Goal: Task Accomplishment & Management: Use online tool/utility

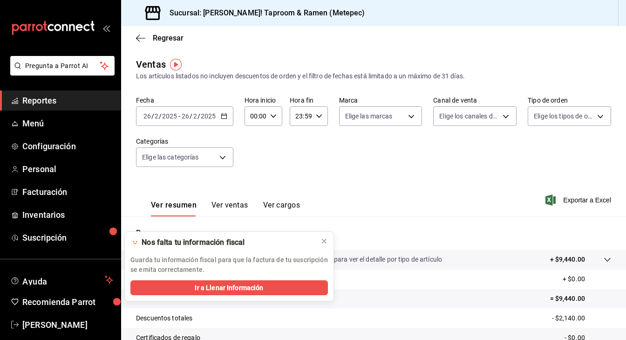
click at [220, 122] on div "[DATE] [DATE] - [DATE] [DATE]" at bounding box center [184, 116] width 97 height 20
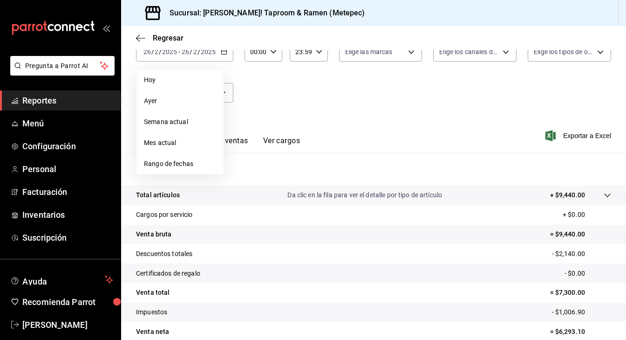
scroll to position [69, 0]
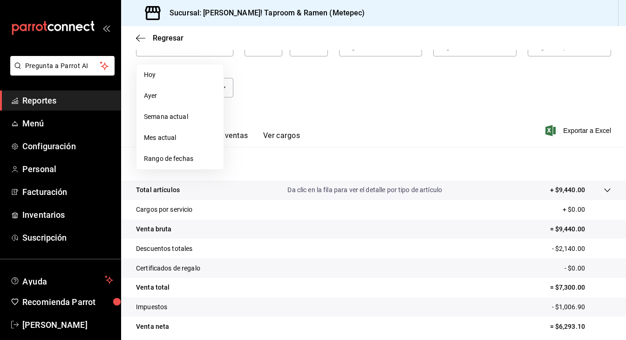
click at [360, 103] on div "Fecha [DATE] [DATE] - [DATE] [DATE] [DATE] [DATE] Semana actual Mes actual Rang…" at bounding box center [373, 68] width 475 height 82
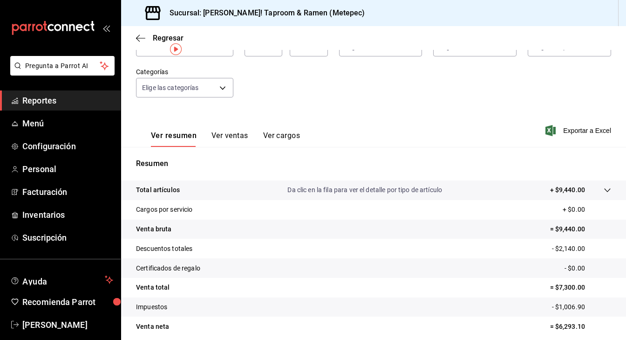
scroll to position [0, 0]
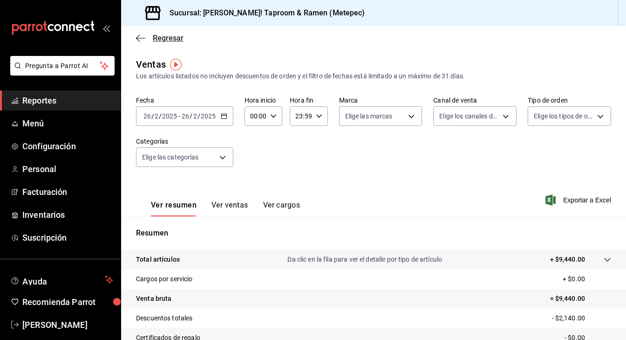
click at [138, 38] on icon "button" at bounding box center [140, 38] width 9 height 8
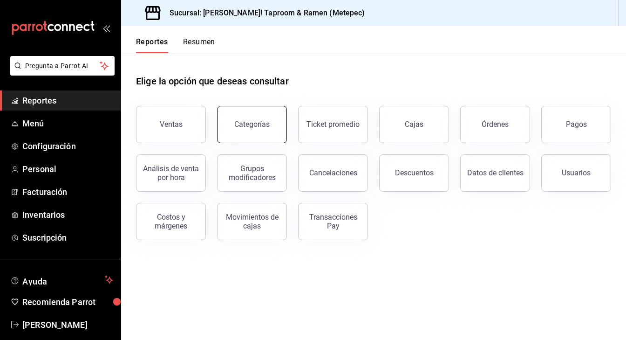
click at [256, 128] on div "Categorías" at bounding box center [251, 124] width 35 height 9
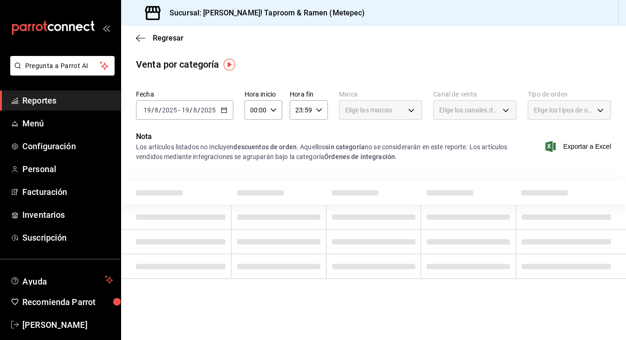
click at [225, 113] on div "[DATE] [DATE] - [DATE] [DATE]" at bounding box center [184, 110] width 97 height 20
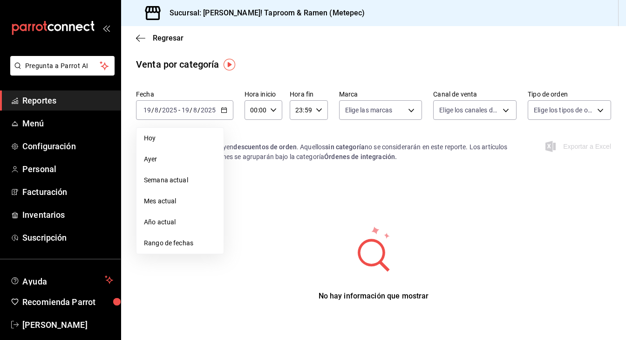
click at [185, 200] on span "Mes actual" at bounding box center [180, 201] width 72 height 10
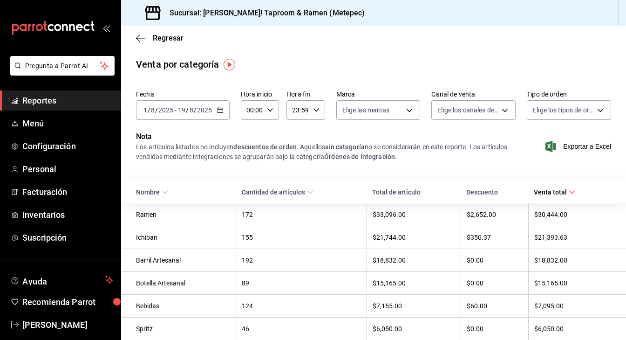
click at [221, 114] on div "[DATE] [DATE] - [DATE] [DATE]" at bounding box center [183, 110] width 94 height 20
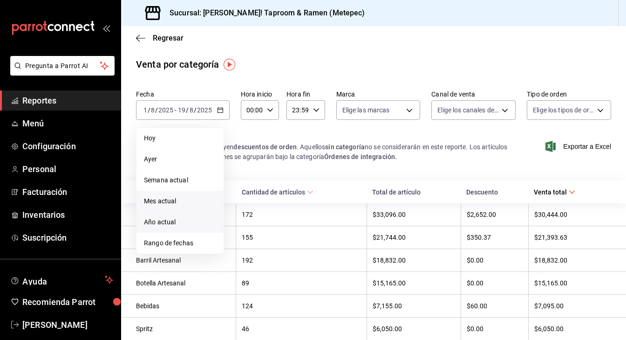
click at [187, 222] on span "Año actual" at bounding box center [180, 222] width 72 height 10
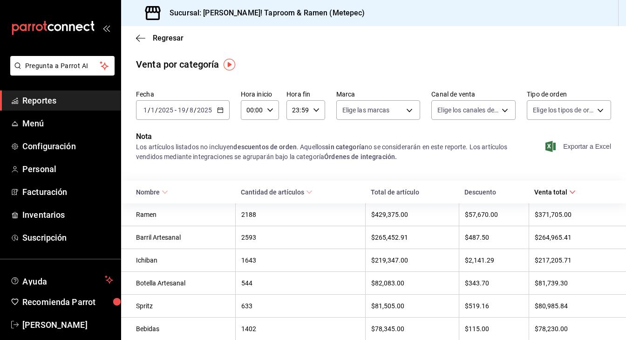
click at [587, 146] on span "Exportar a Excel" at bounding box center [579, 146] width 64 height 11
click at [578, 115] on body "Pregunta a Parrot AI Reportes Menú Configuración Personal Facturación Inventari…" at bounding box center [313, 170] width 626 height 340
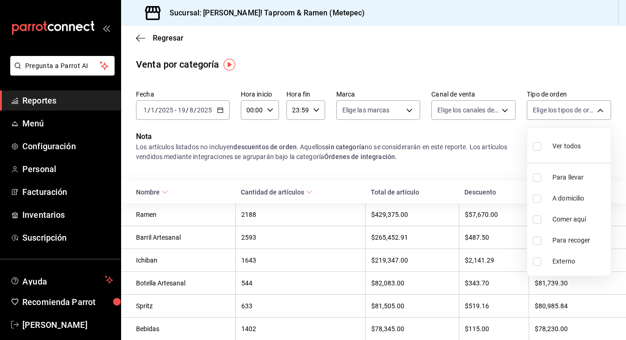
click at [554, 48] on div at bounding box center [313, 170] width 626 height 340
